Goal: Information Seeking & Learning: Compare options

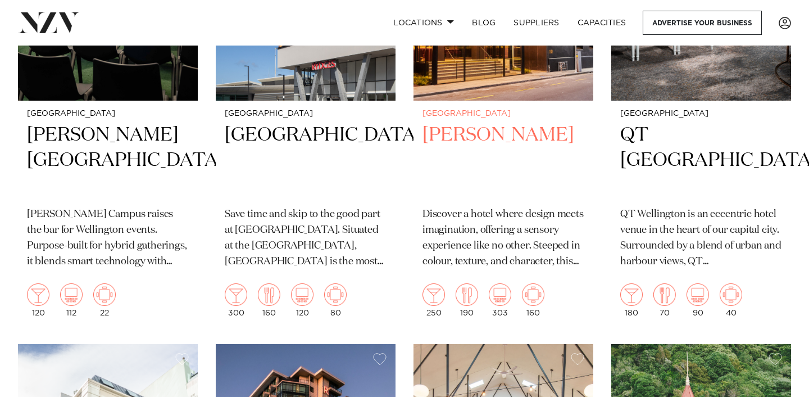
scroll to position [639, 0]
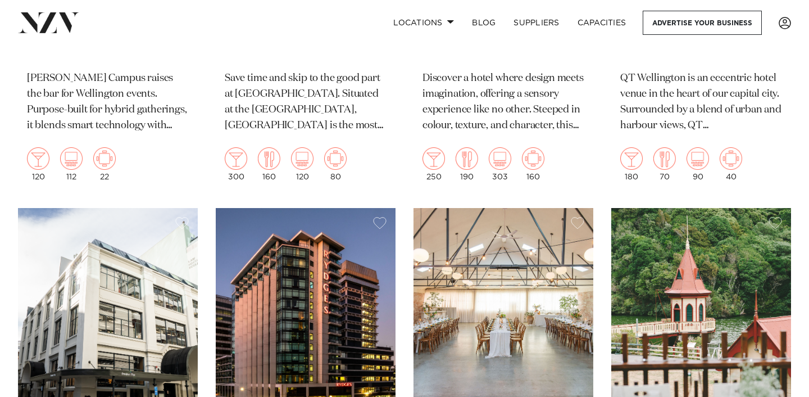
click at [539, 148] on div "Wellington Naumi Wellington Discover a hotel where design meets imagination, of…" at bounding box center [504, 77] width 180 height 225
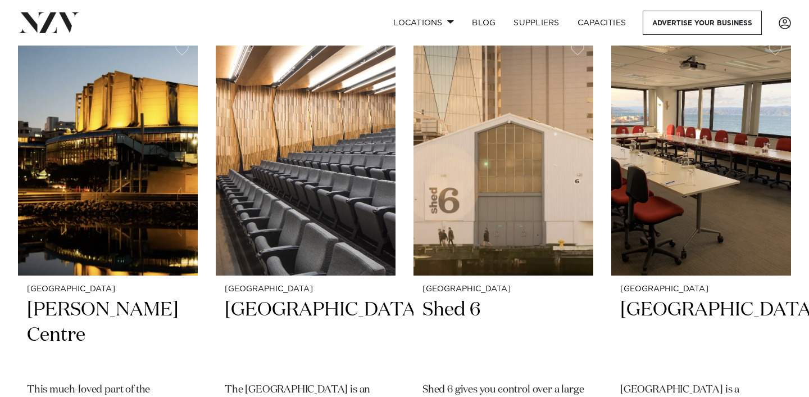
scroll to position [1553, 0]
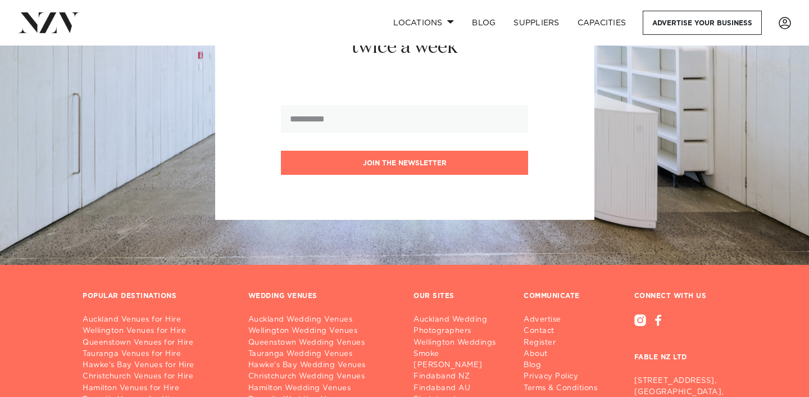
scroll to position [5589, 0]
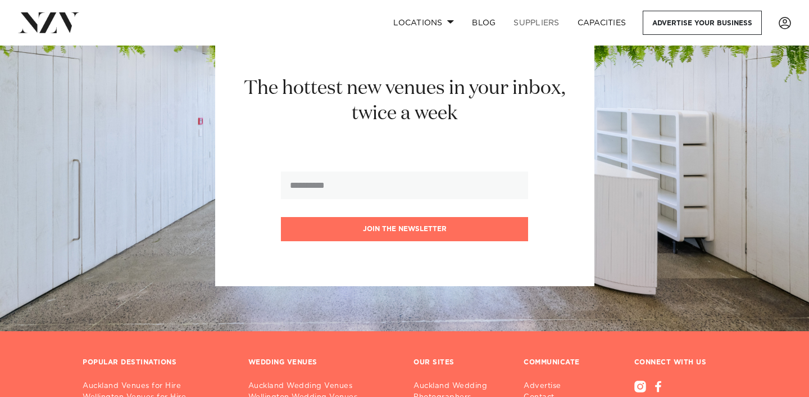
scroll to position [3330, 0]
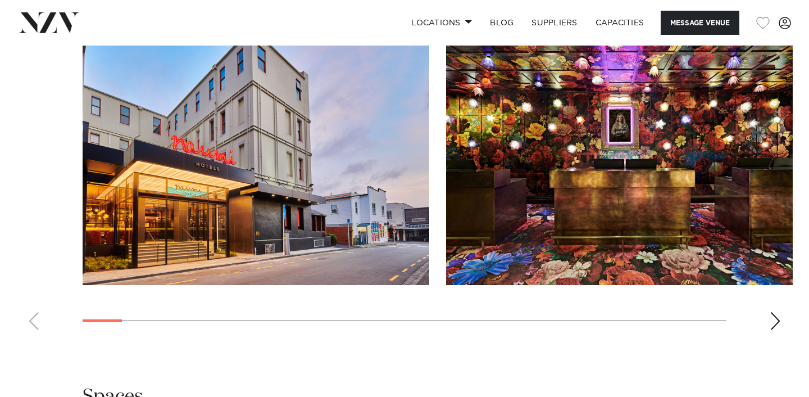
scroll to position [1170, 0]
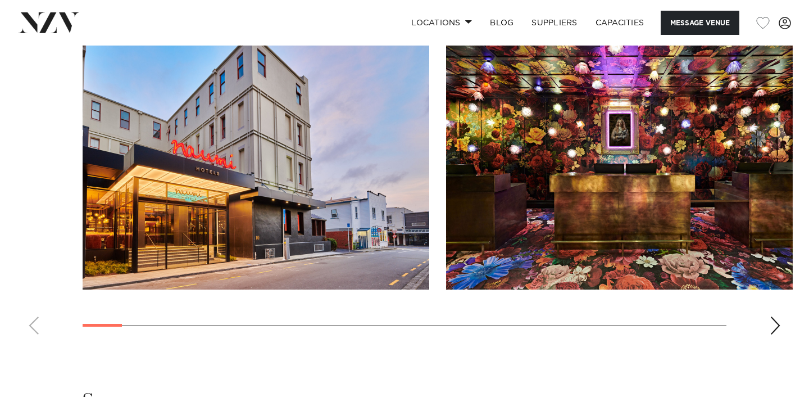
click at [769, 314] on swiper-container at bounding box center [404, 189] width 809 height 309
click at [771, 318] on div "Next slide" at bounding box center [775, 325] width 11 height 18
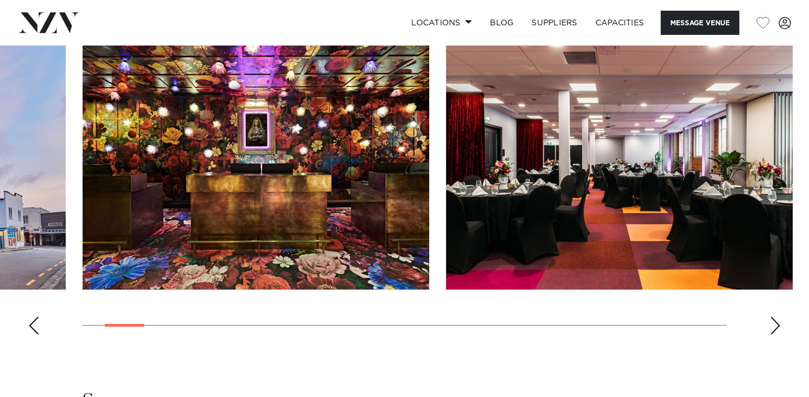
click at [774, 318] on div "Next slide" at bounding box center [775, 325] width 11 height 18
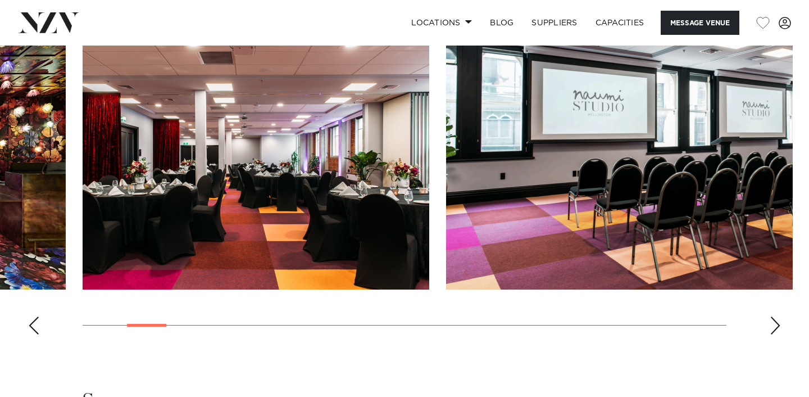
click at [774, 318] on div "Next slide" at bounding box center [775, 325] width 11 height 18
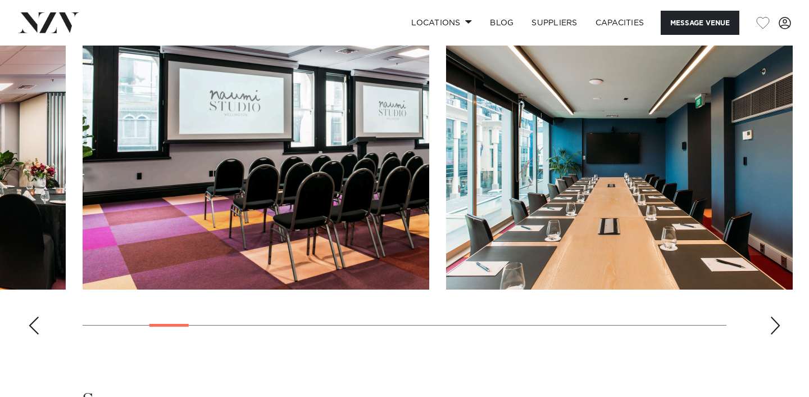
click at [774, 318] on div "Next slide" at bounding box center [775, 325] width 11 height 18
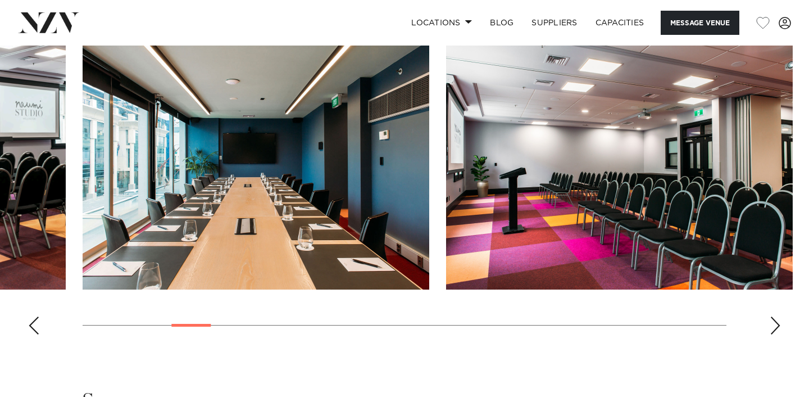
click at [774, 318] on div "Next slide" at bounding box center [775, 325] width 11 height 18
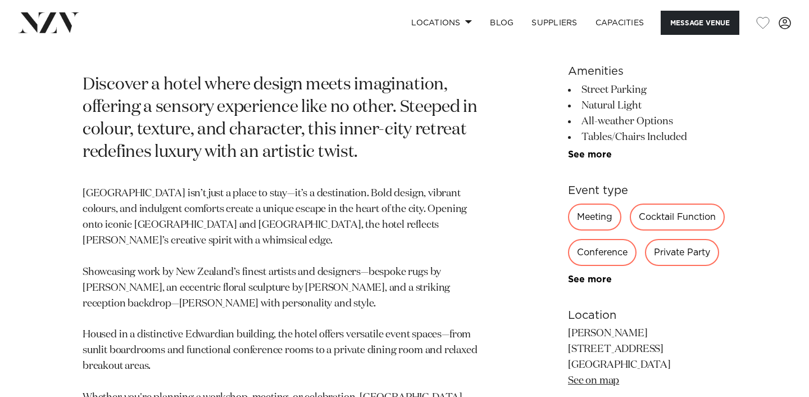
scroll to position [492, 0]
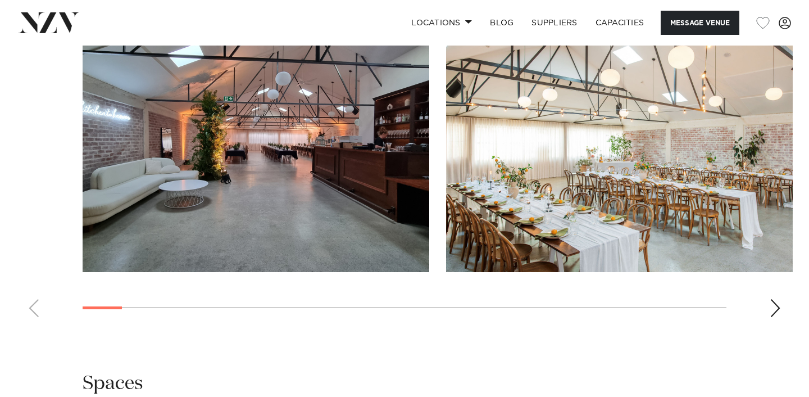
scroll to position [1172, 0]
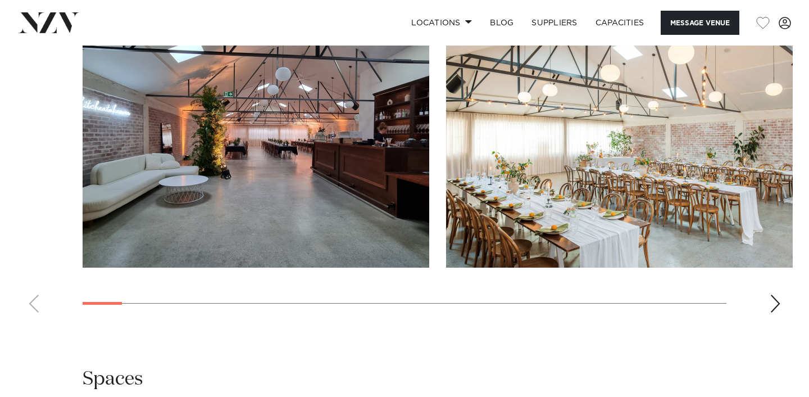
click at [772, 300] on div "Next slide" at bounding box center [775, 303] width 11 height 18
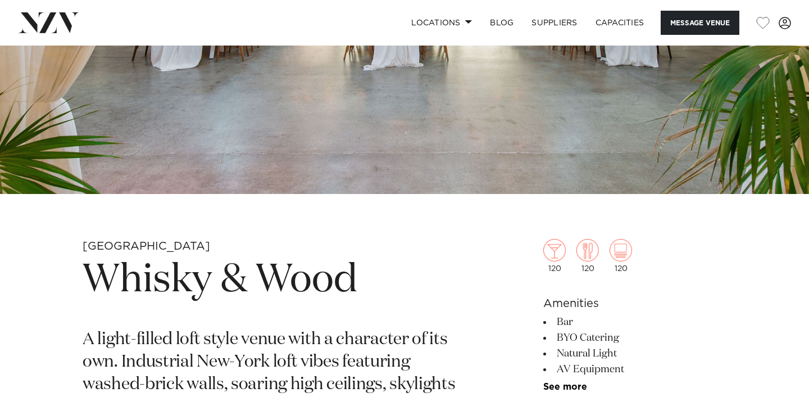
scroll to position [206, 0]
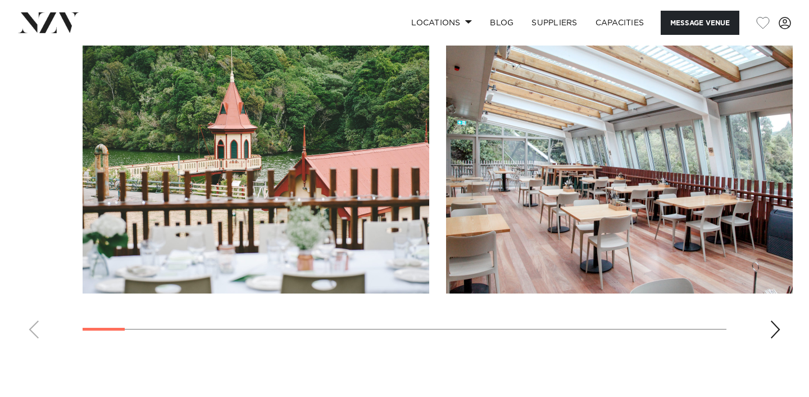
scroll to position [1353, 0]
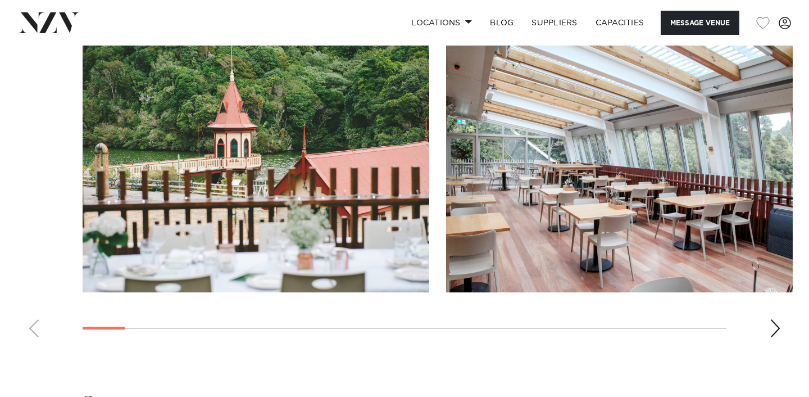
click at [776, 319] on div "Next slide" at bounding box center [775, 328] width 11 height 18
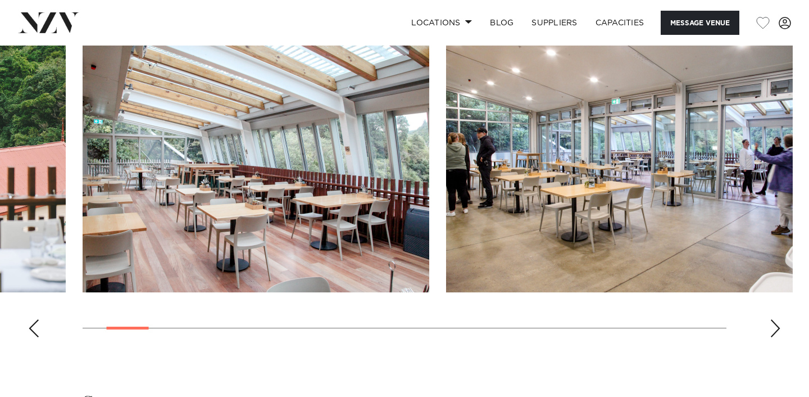
click at [776, 319] on div "Next slide" at bounding box center [775, 328] width 11 height 18
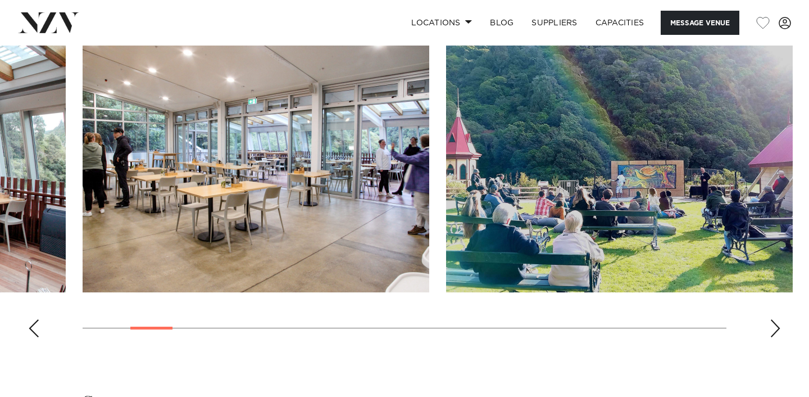
click at [776, 319] on div "Next slide" at bounding box center [775, 328] width 11 height 18
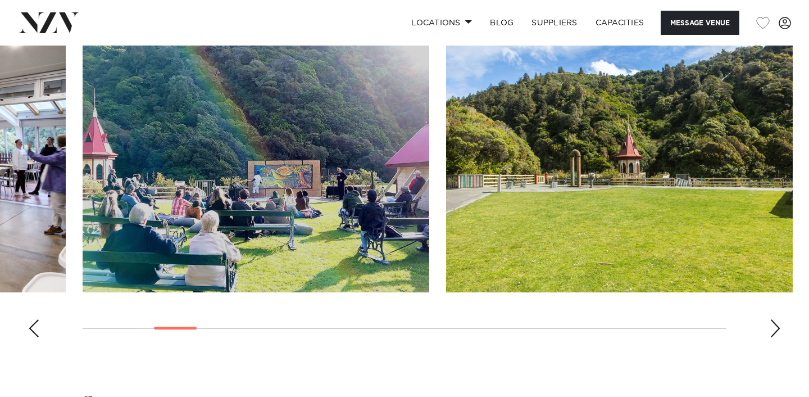
click at [776, 319] on div "Next slide" at bounding box center [775, 328] width 11 height 18
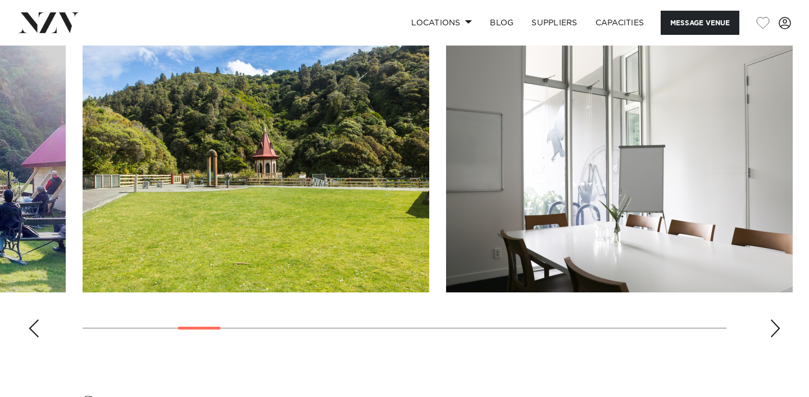
click at [776, 319] on div "Next slide" at bounding box center [775, 328] width 11 height 18
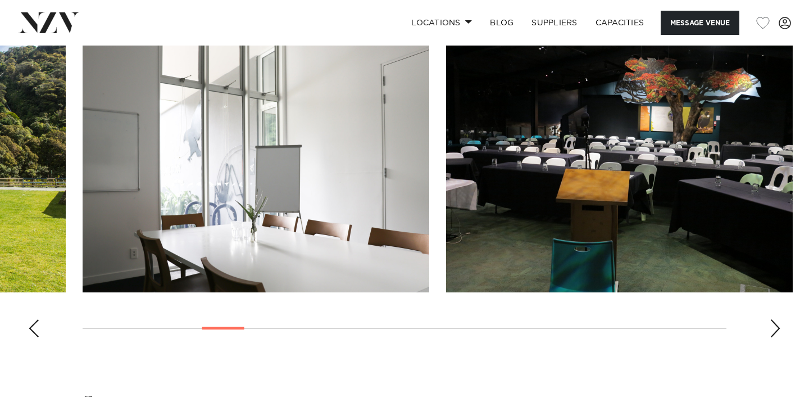
click at [776, 319] on div "Next slide" at bounding box center [775, 328] width 11 height 18
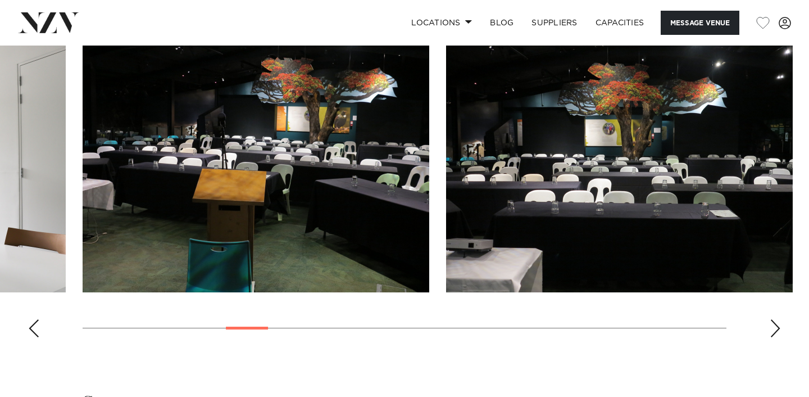
click at [776, 319] on div "Next slide" at bounding box center [775, 328] width 11 height 18
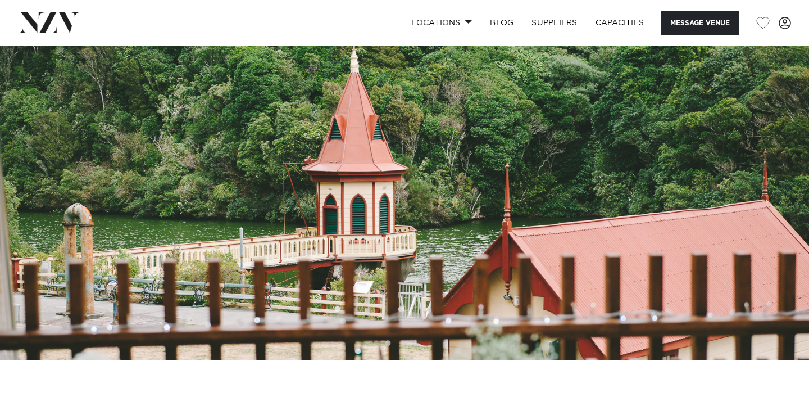
scroll to position [0, 0]
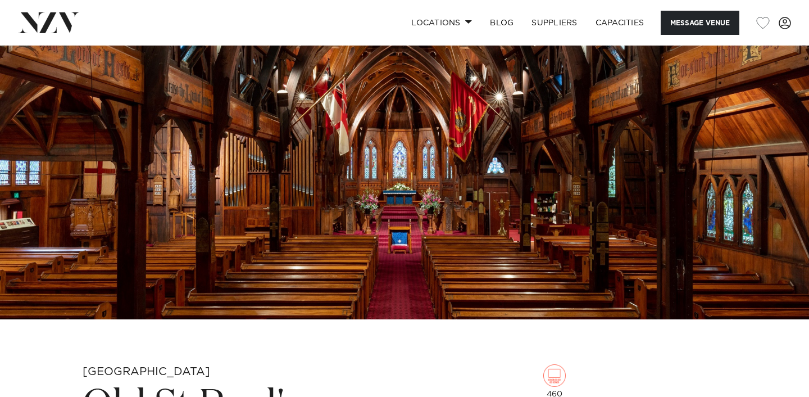
scroll to position [73, 0]
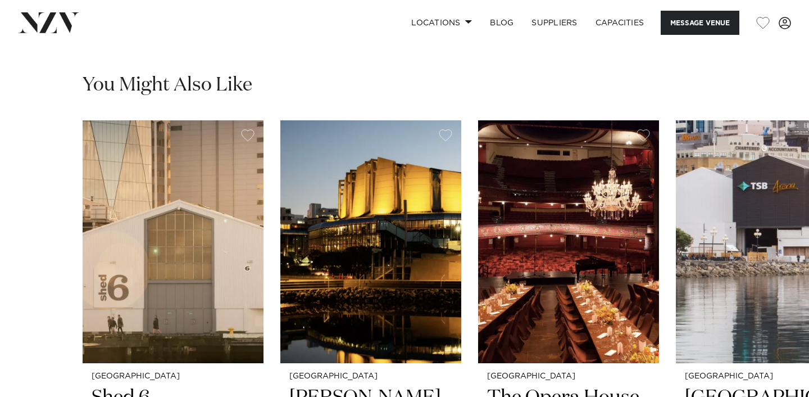
scroll to position [1803, 0]
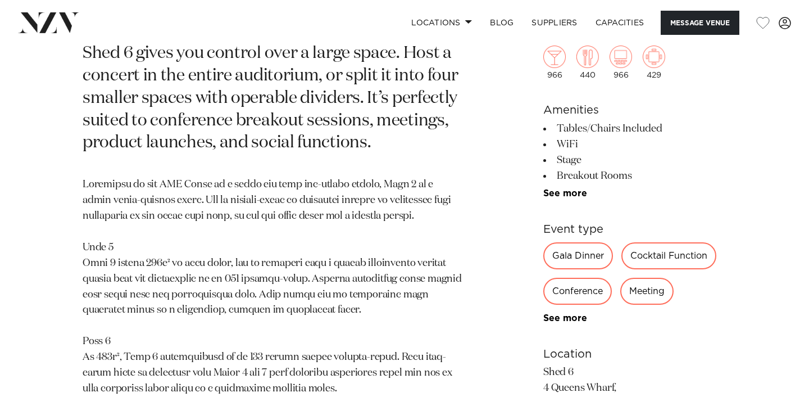
scroll to position [519, 0]
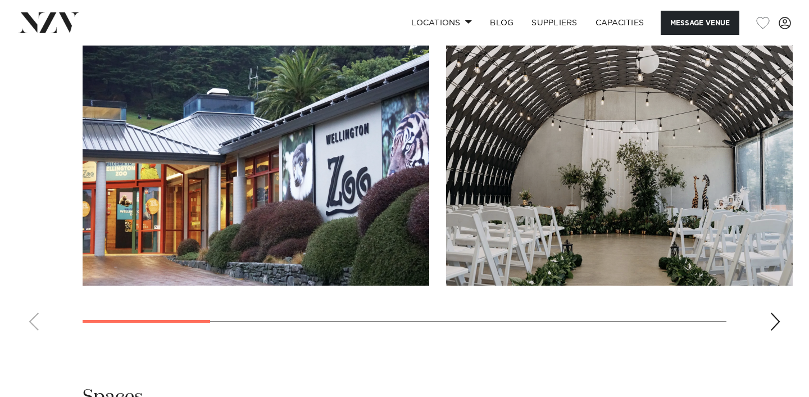
scroll to position [1447, 0]
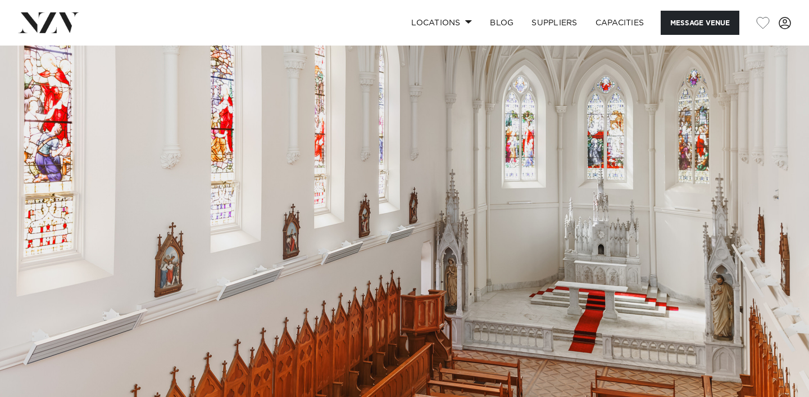
scroll to position [20, 0]
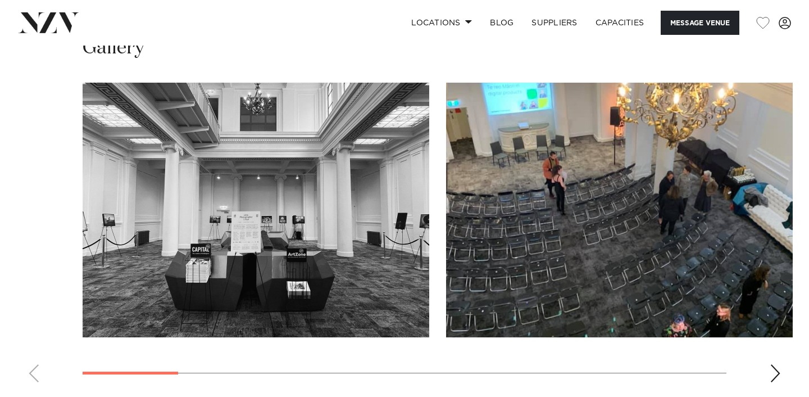
scroll to position [991, 0]
